Goal: Task Accomplishment & Management: Use online tool/utility

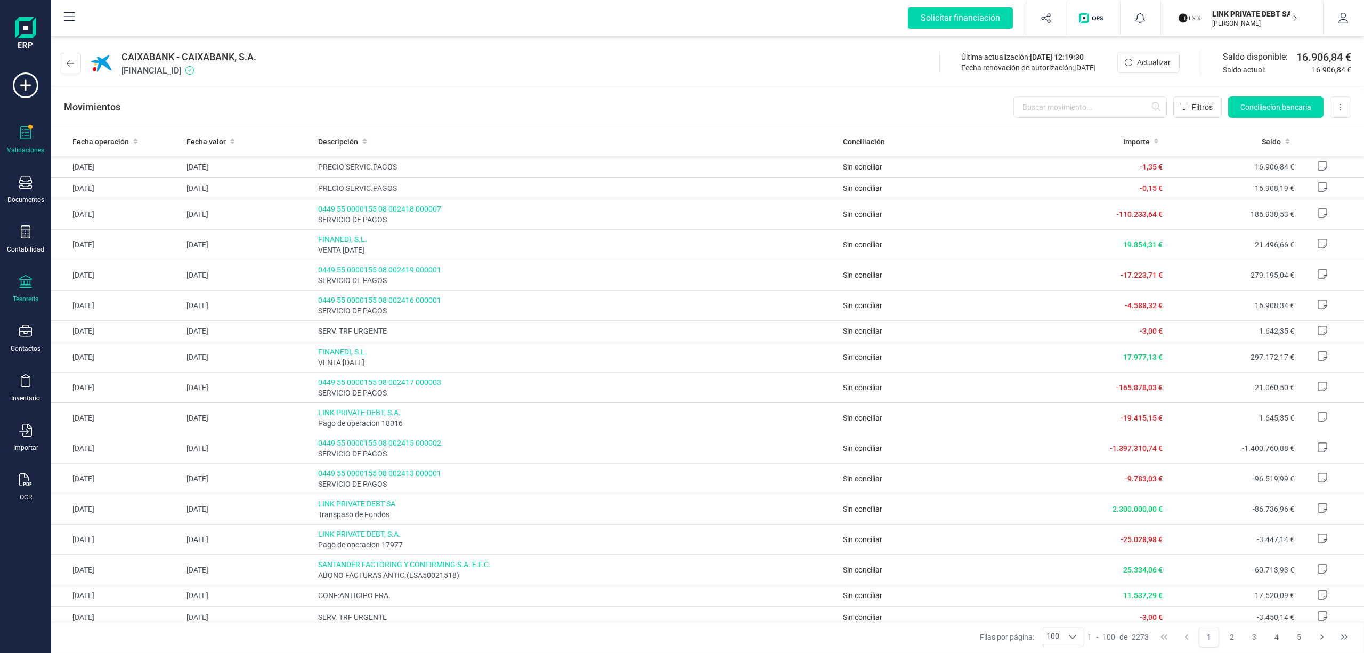
click at [22, 139] on icon at bounding box center [25, 132] width 11 height 13
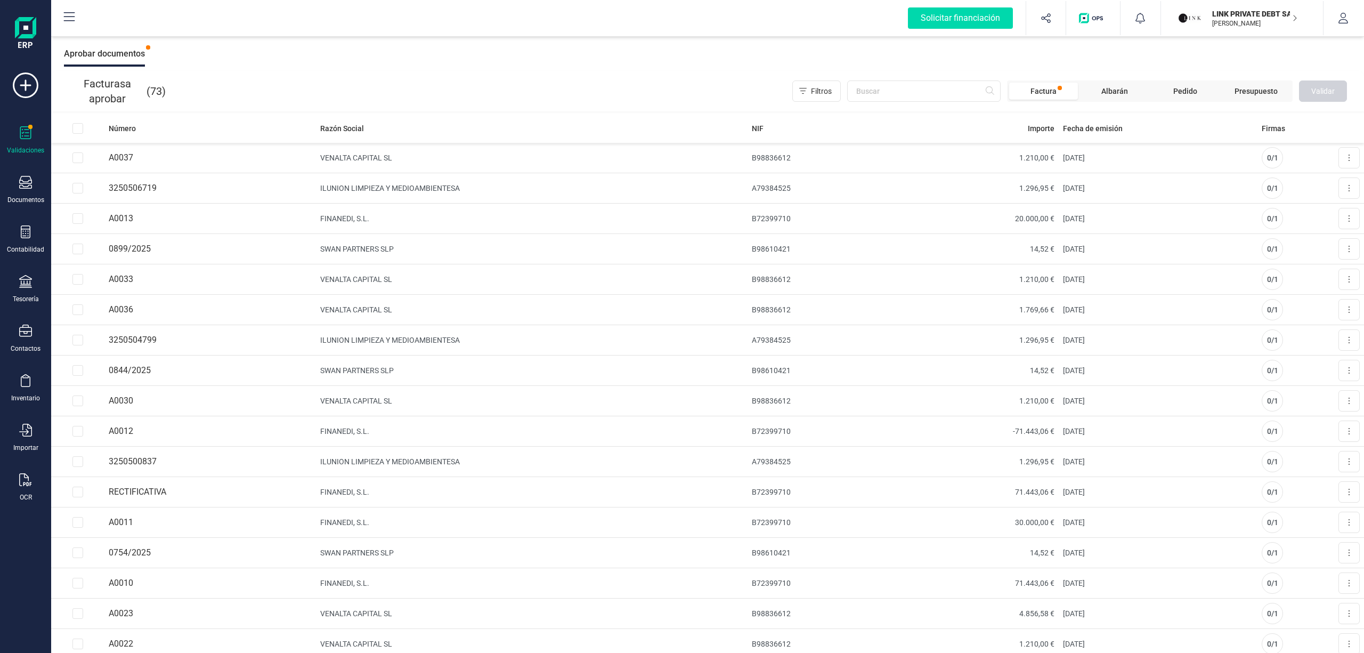
click at [1244, 19] on p "[PERSON_NAME]" at bounding box center [1254, 23] width 85 height 9
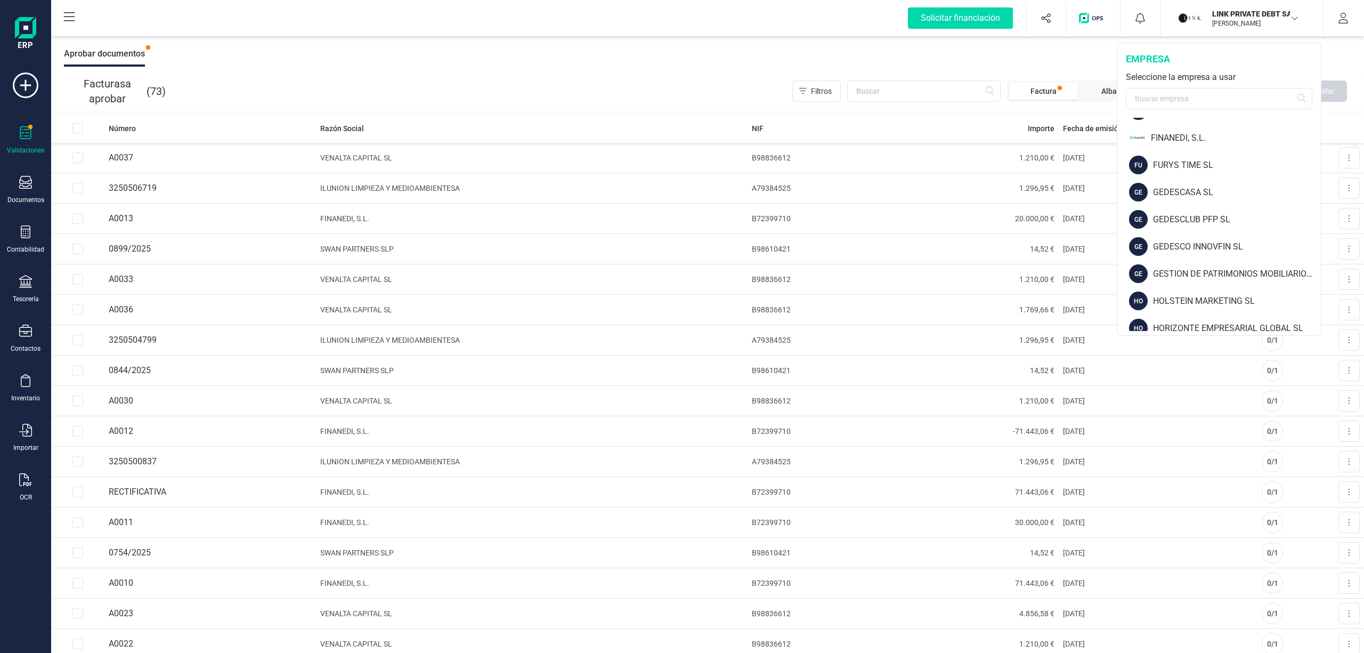
scroll to position [484, 0]
click at [1183, 133] on div "FINANEDI, S.L." at bounding box center [1236, 137] width 170 height 13
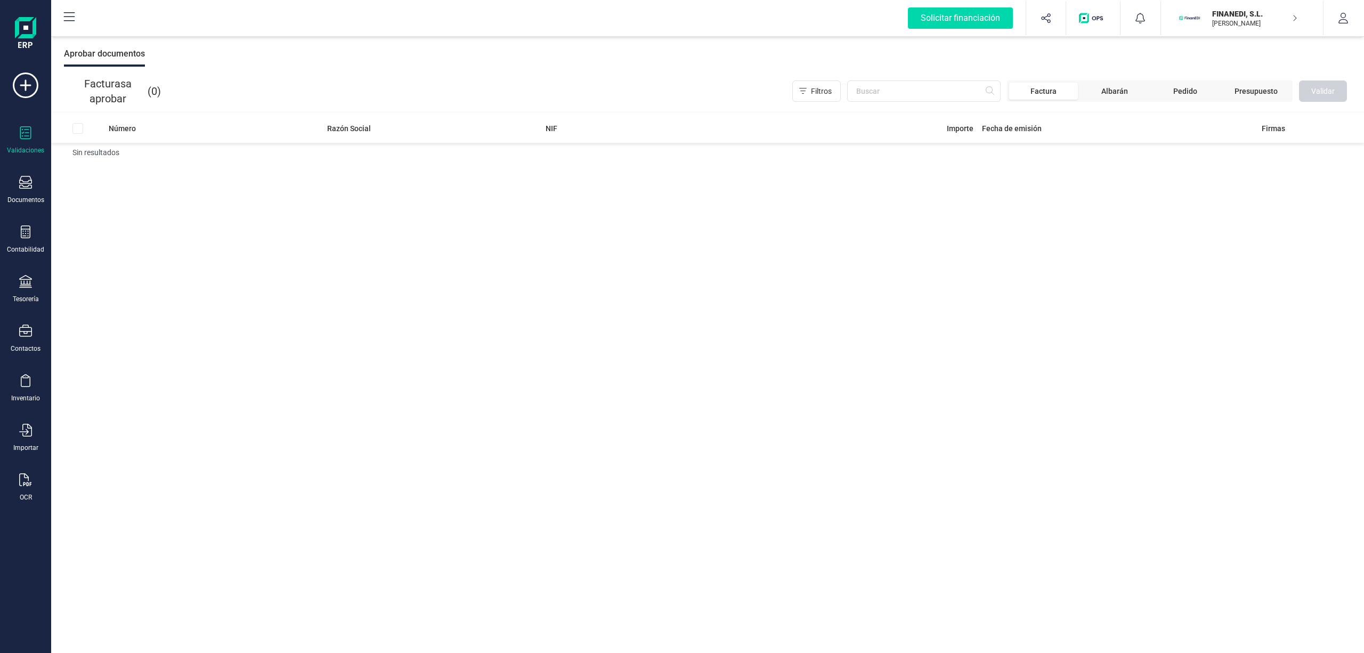
click at [1243, 10] on p "FINANEDI, S.L." at bounding box center [1254, 14] width 85 height 11
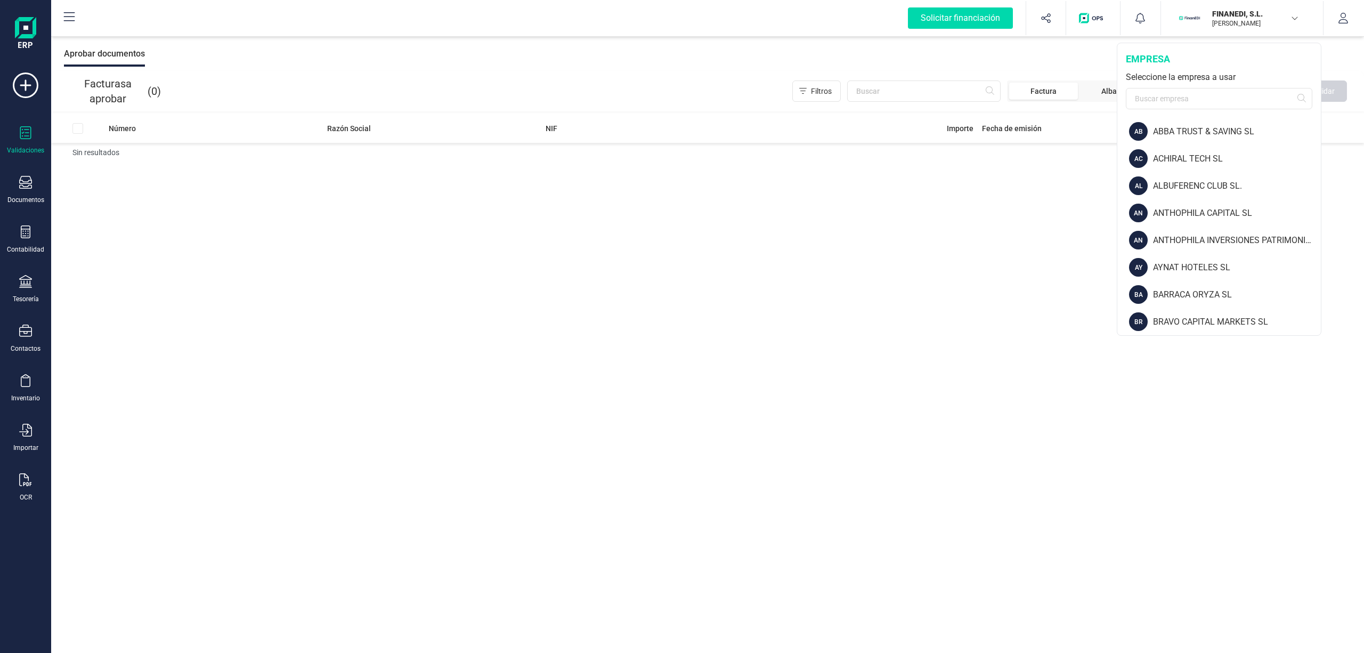
drag, startPoint x: 1317, startPoint y: 149, endPoint x: 1317, endPoint y: 160, distance: 10.7
click at [1317, 160] on div "AB ABBA TRUST & SAVING SL AC ACHIRAL TECH SL AL ALBUFERENC CLUB SL. AN ANTHOPHI…" at bounding box center [1219, 224] width 204 height 213
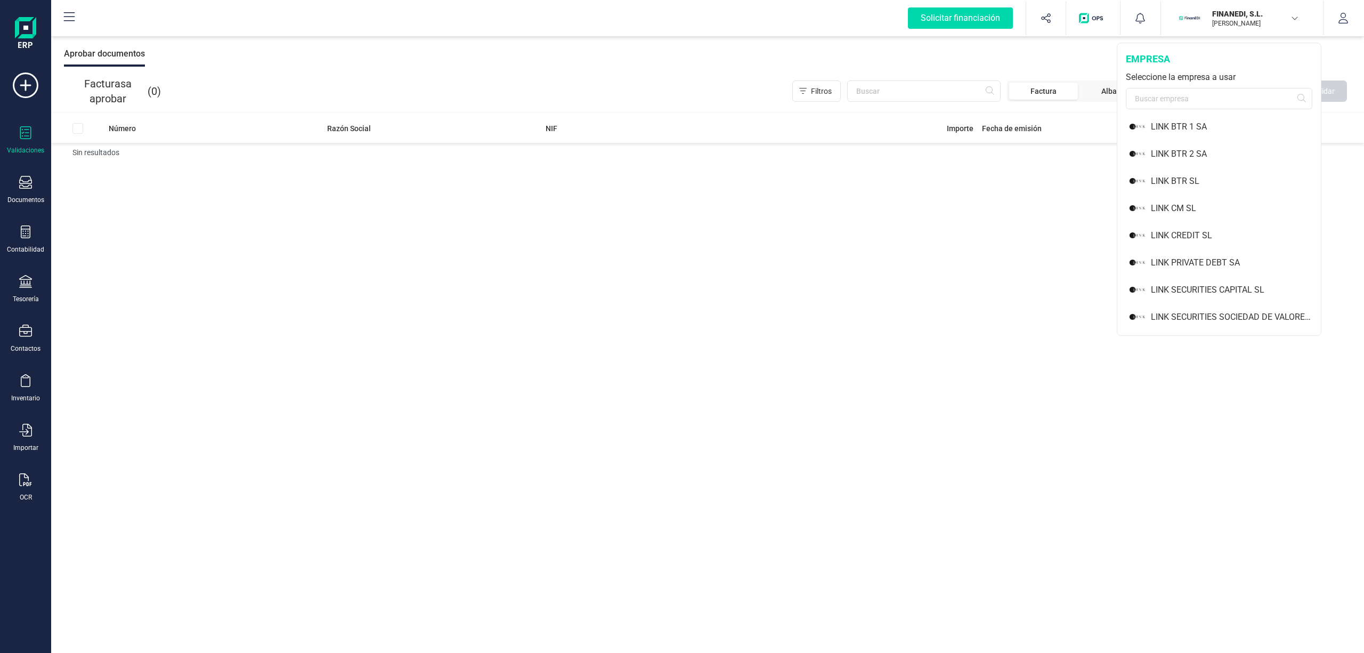
scroll to position [772, 0]
click at [1209, 254] on div "LINK PRIVATE DEBT SA" at bounding box center [1236, 255] width 170 height 13
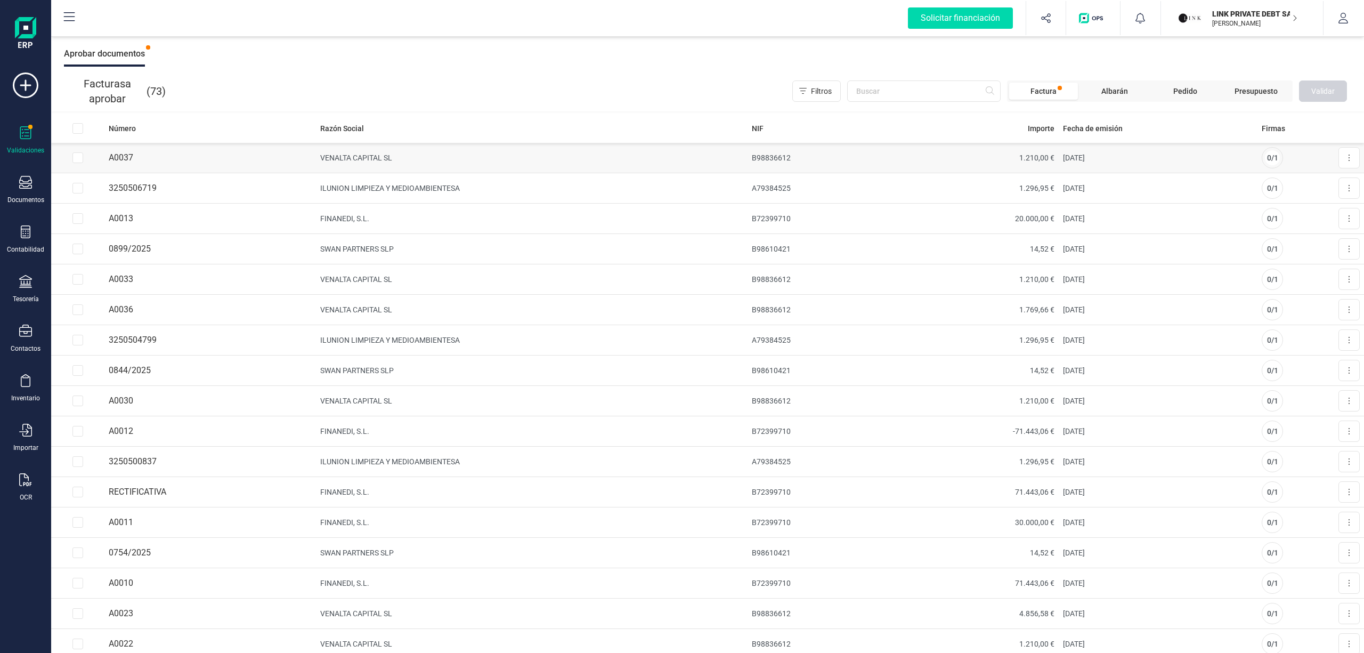
click at [1267, 156] on span "0 / 1" at bounding box center [1272, 157] width 11 height 11
click at [1348, 157] on icon at bounding box center [1349, 157] width 2 height 9
click at [1155, 56] on div "Aceptar cesiones Autorizar financiación Aprobar documentos" at bounding box center [707, 54] width 1313 height 34
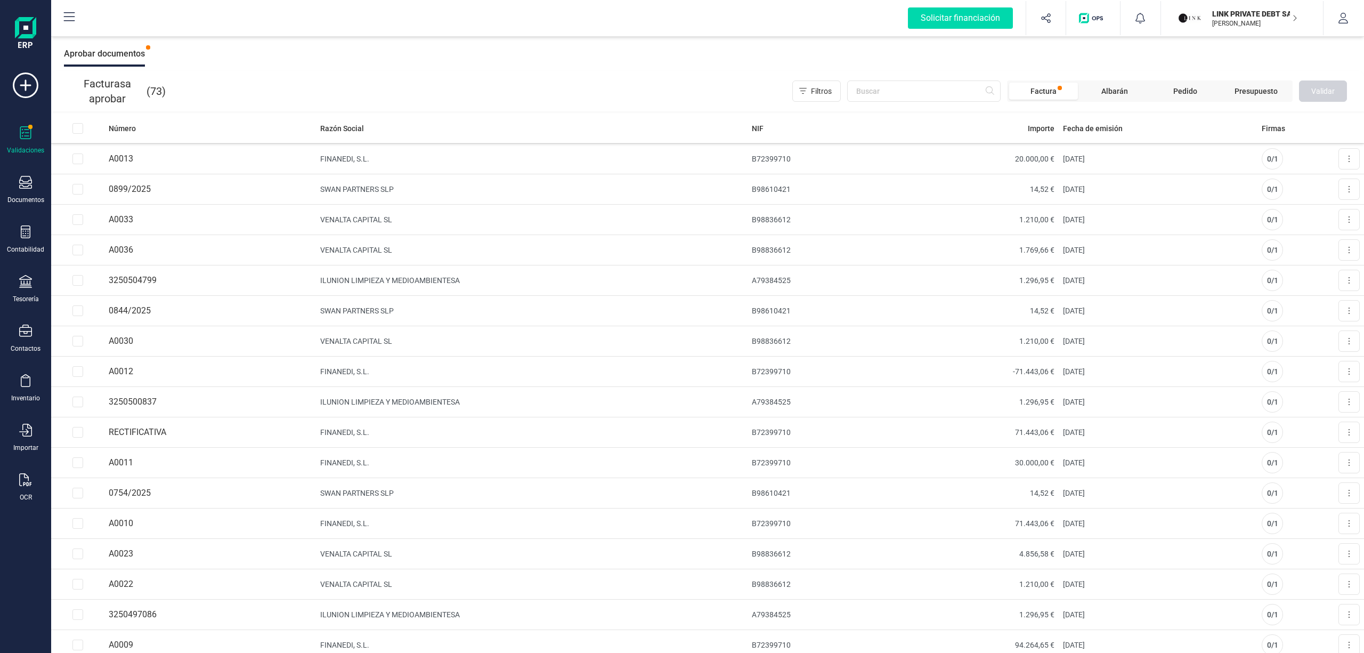
scroll to position [0, 0]
click at [820, 86] on span "Filtros" at bounding box center [821, 91] width 21 height 11
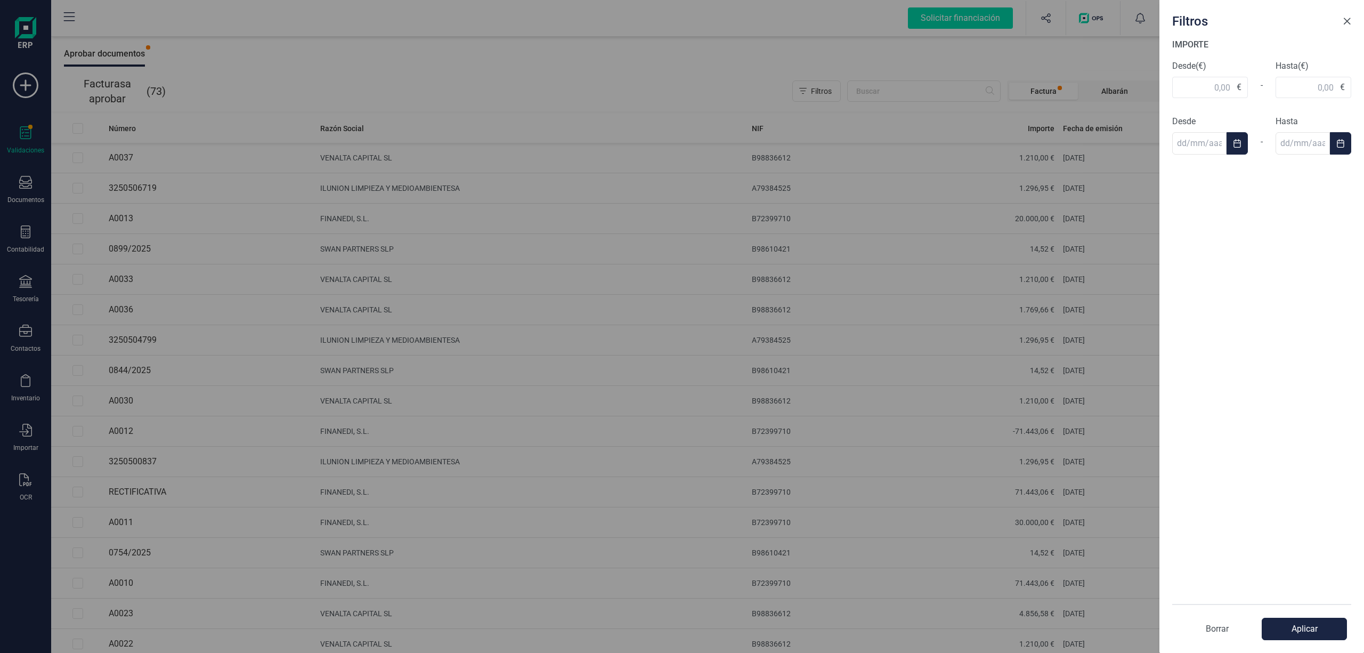
click at [1344, 21] on span "Close" at bounding box center [1347, 21] width 9 height 9
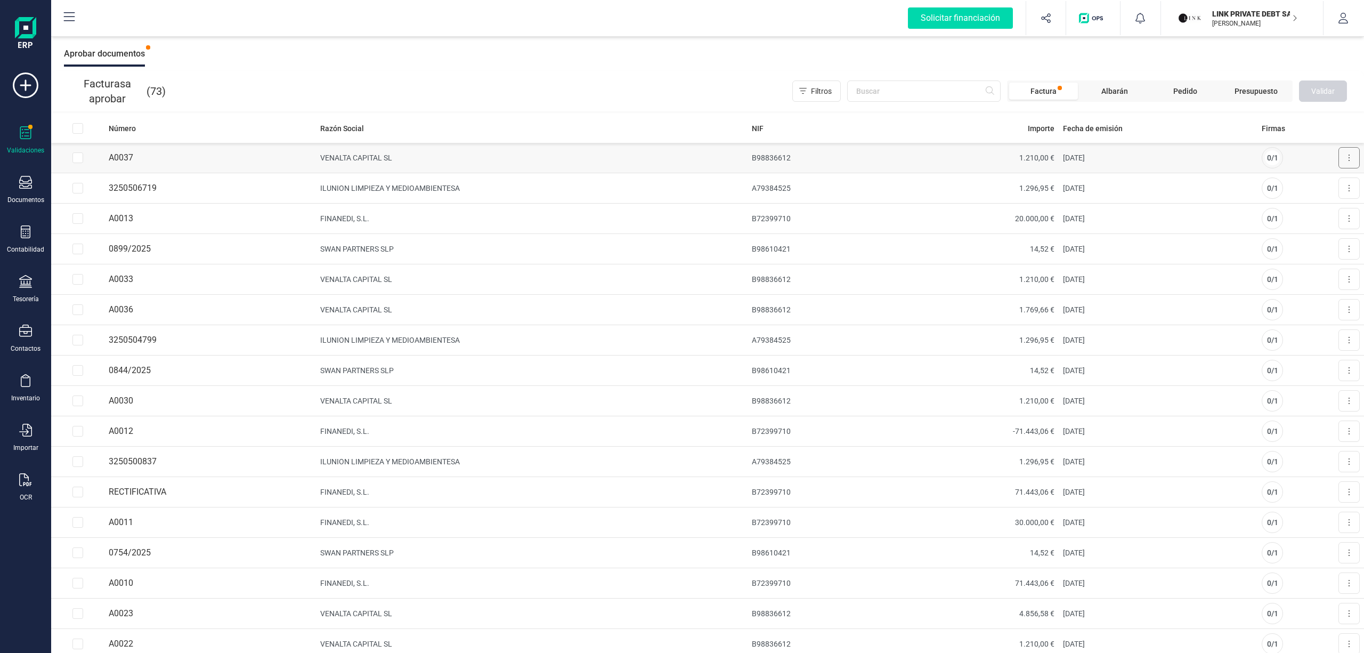
click at [1338, 158] on button at bounding box center [1348, 157] width 21 height 21
click at [112, 156] on td "A0037" at bounding box center [209, 158] width 211 height 30
click at [336, 158] on td "VENALTA CAPITAL SL" at bounding box center [532, 158] width 432 height 30
click at [1011, 156] on td "1.210,00 €" at bounding box center [981, 158] width 156 height 30
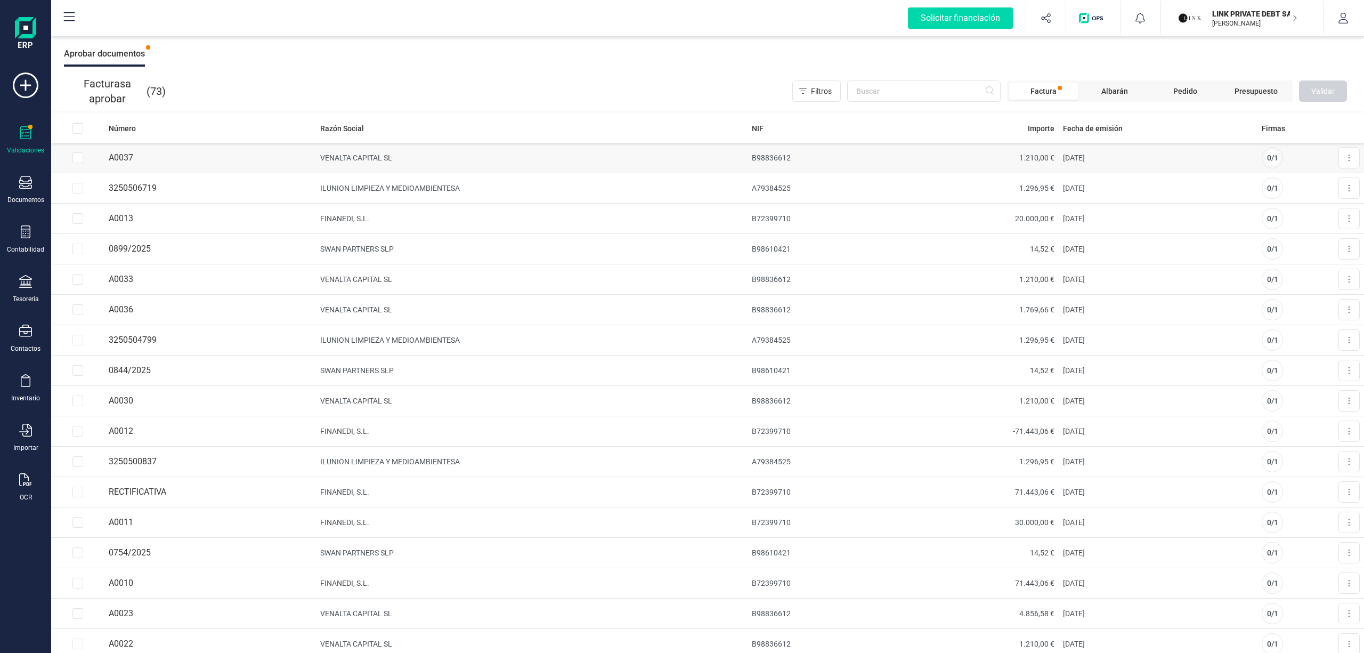
click at [1080, 166] on td "[DATE]" at bounding box center [1158, 158] width 199 height 30
click at [1339, 154] on button at bounding box center [1348, 157] width 21 height 21
click at [1313, 184] on span "Aprobar factura" at bounding box center [1323, 183] width 53 height 11
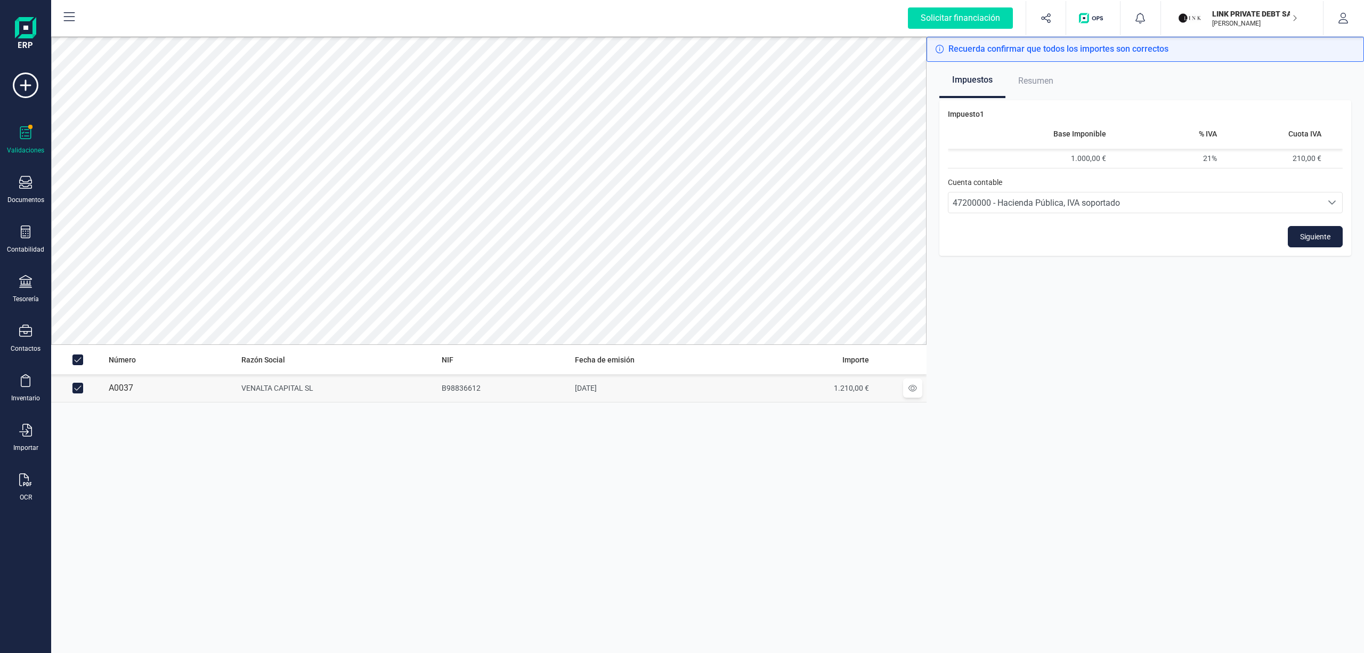
click at [25, 135] on icon at bounding box center [25, 132] width 11 height 13
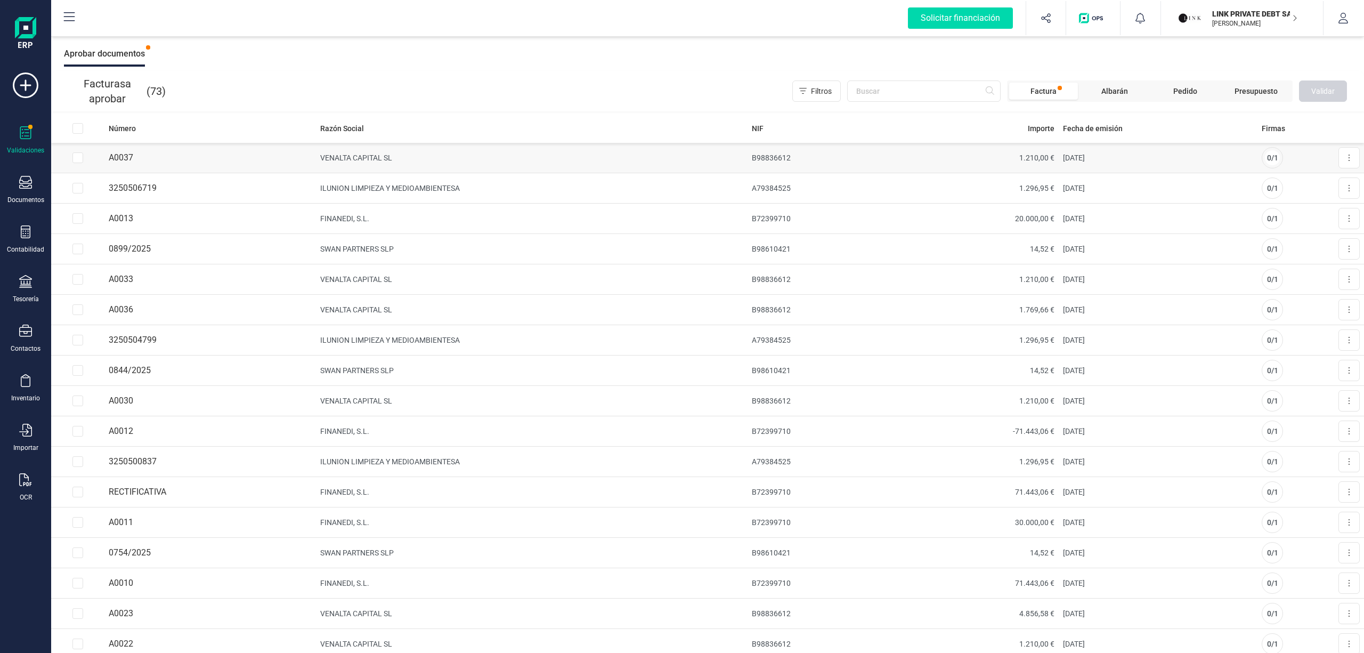
click at [363, 167] on td "VENALTA CAPITAL SL" at bounding box center [532, 158] width 432 height 30
click at [1338, 157] on button at bounding box center [1348, 157] width 21 height 21
click at [1315, 184] on span "Aprobar factura" at bounding box center [1323, 183] width 53 height 11
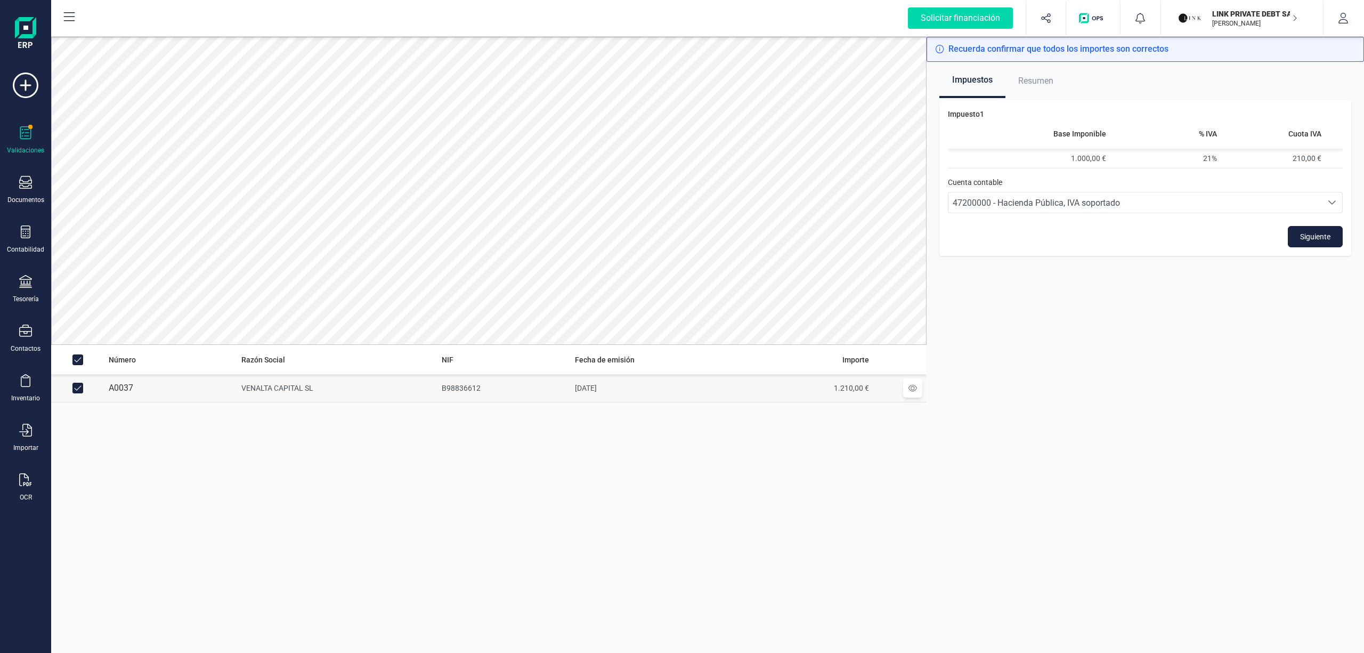
click at [1326, 205] on div "Seleccione una cuenta" at bounding box center [1332, 202] width 20 height 20
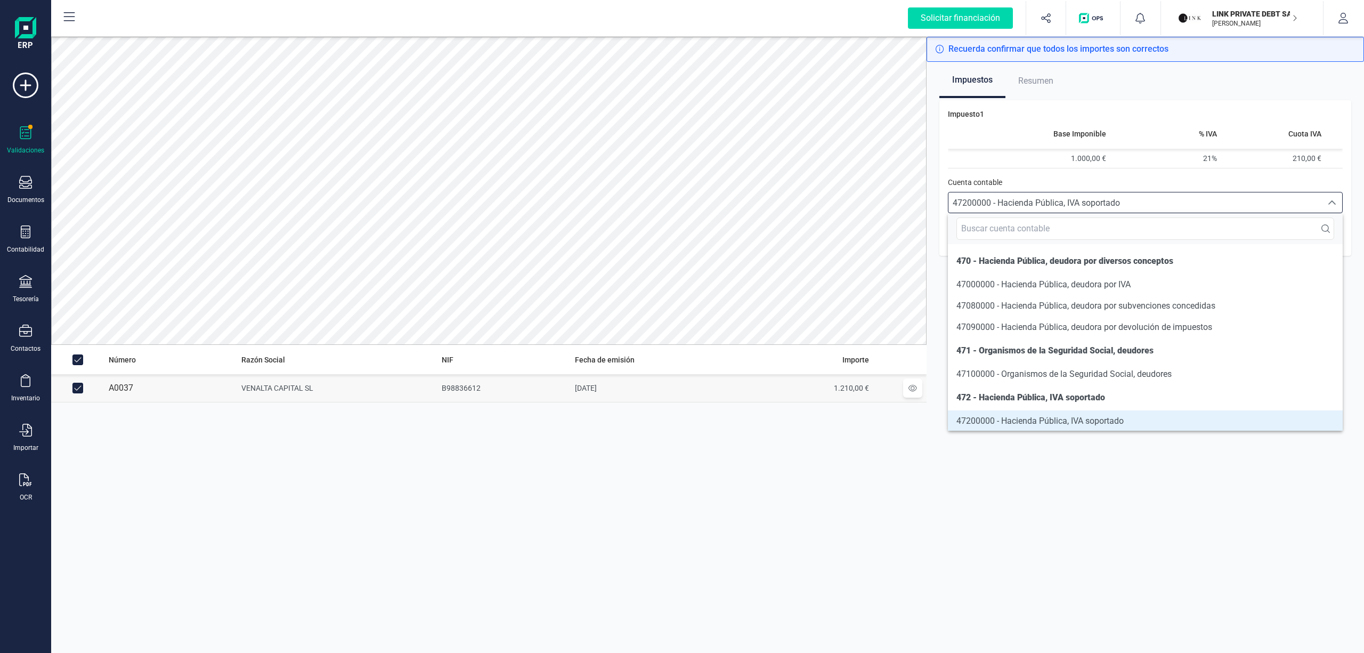
click at [21, 131] on icon at bounding box center [25, 132] width 13 height 13
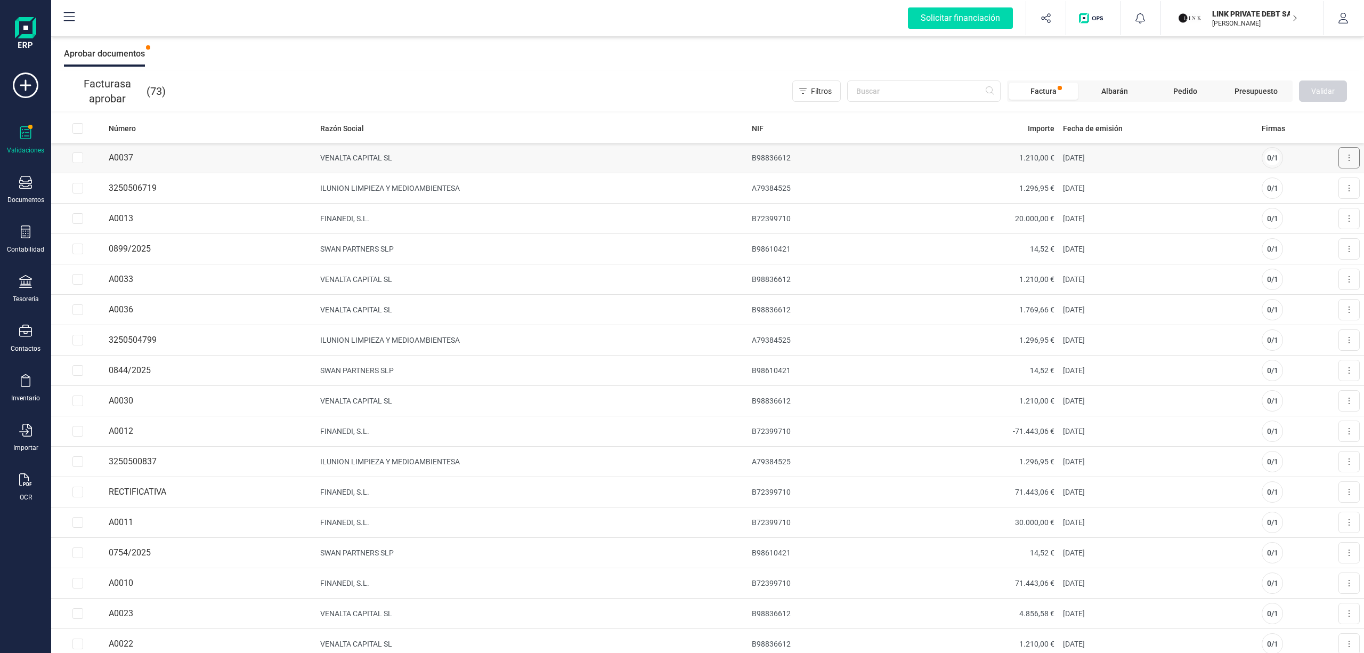
click at [1341, 156] on button at bounding box center [1348, 157] width 21 height 21
click at [1297, 179] on span "Aprobar factura" at bounding box center [1323, 183] width 53 height 11
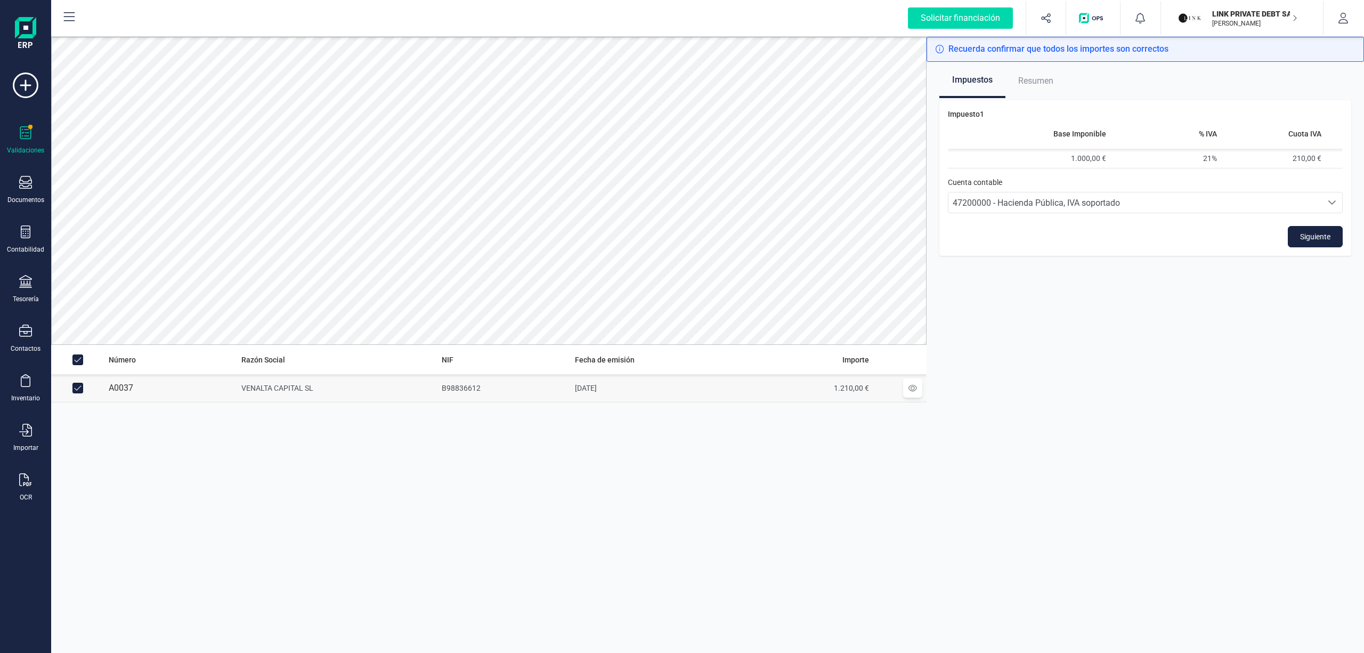
click at [1330, 198] on icon "Seleccione una cuenta" at bounding box center [1332, 202] width 9 height 9
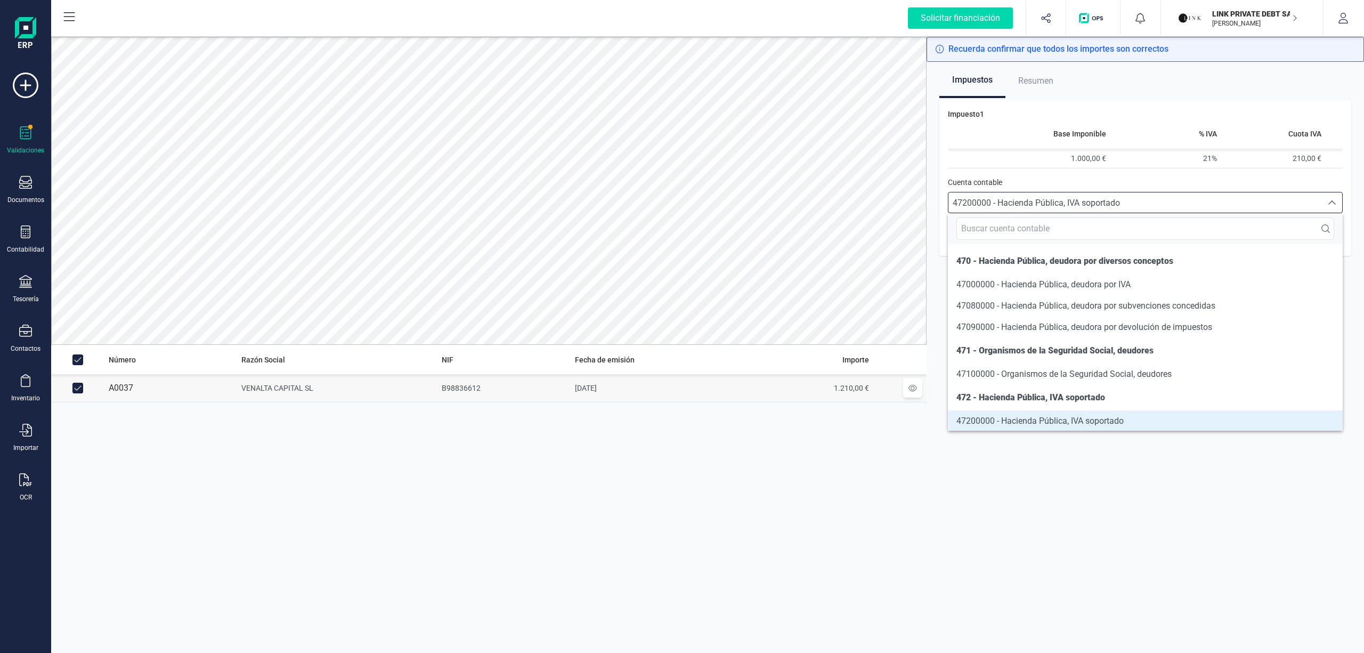
scroll to position [1, 0]
click at [1241, 512] on div "Impuestos Resumen Impuesto 1 Base Imponible % [PERSON_NAME] [PERSON_NAME] 1.000…" at bounding box center [1144, 357] width 437 height 591
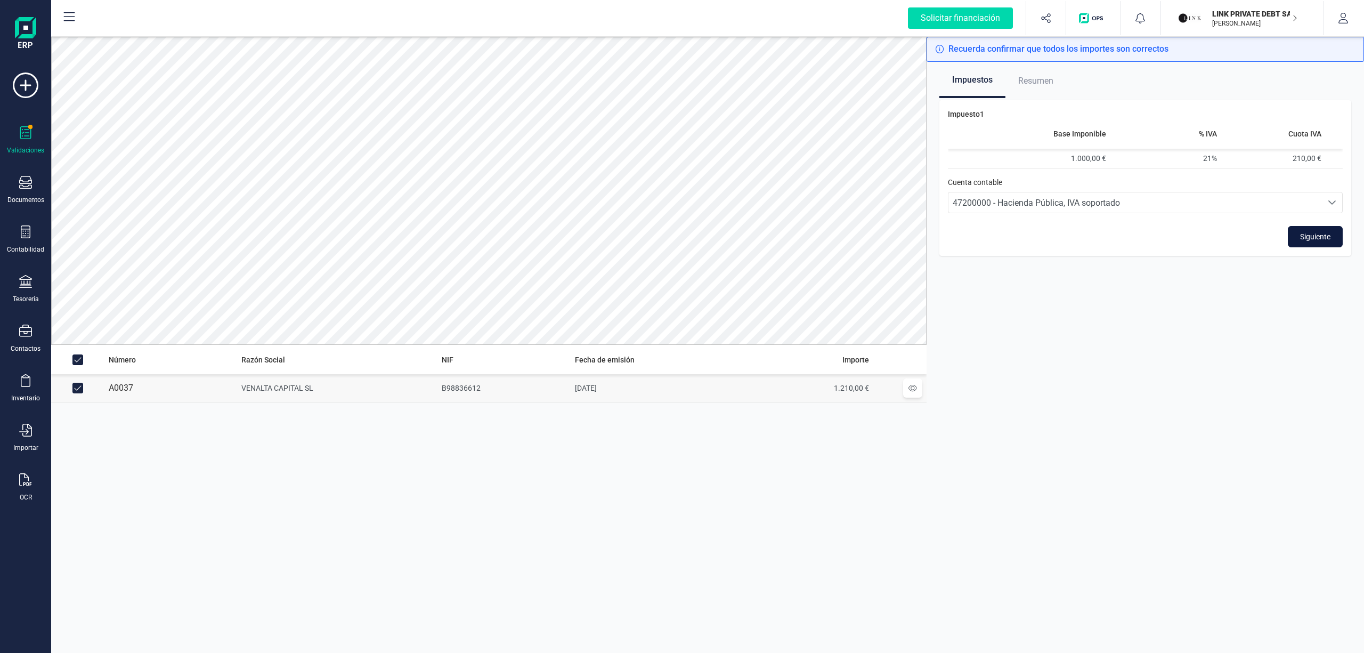
click at [1307, 235] on span "Siguiente" at bounding box center [1315, 236] width 30 height 11
